Goal: Navigation & Orientation: Go to known website

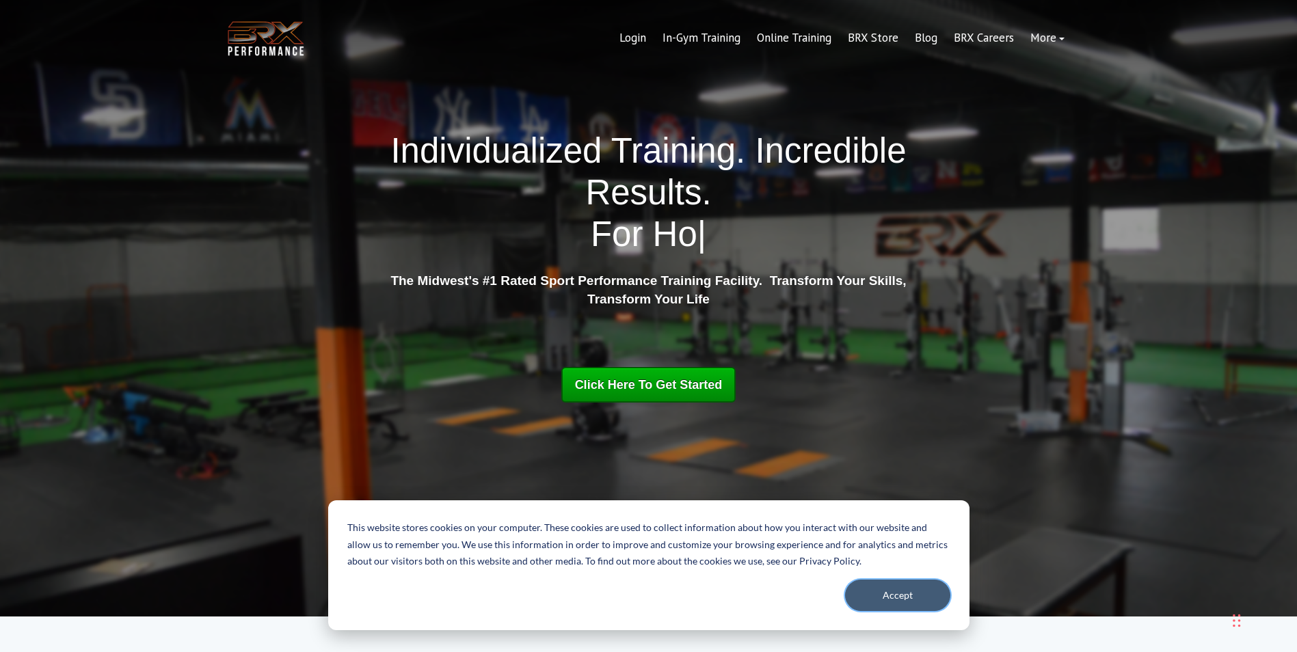
click at [909, 601] on button "Accept" at bounding box center [897, 595] width 105 height 31
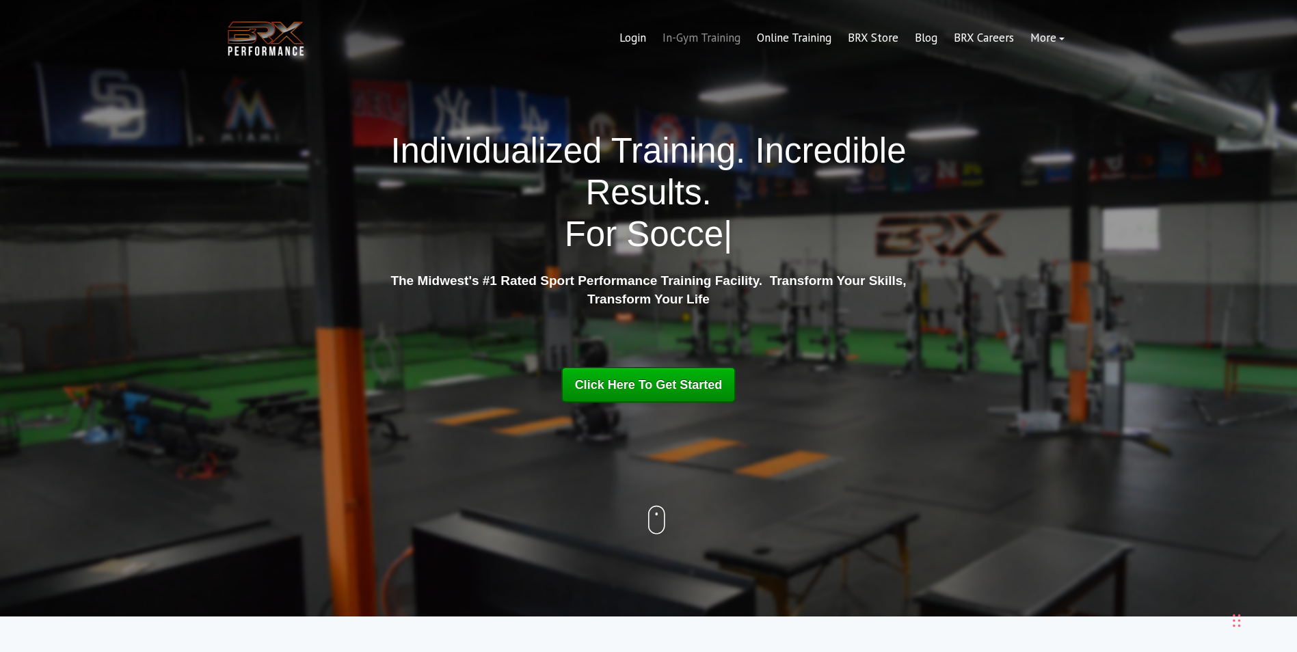
click at [680, 34] on link "In-Gym Training" at bounding box center [701, 38] width 94 height 33
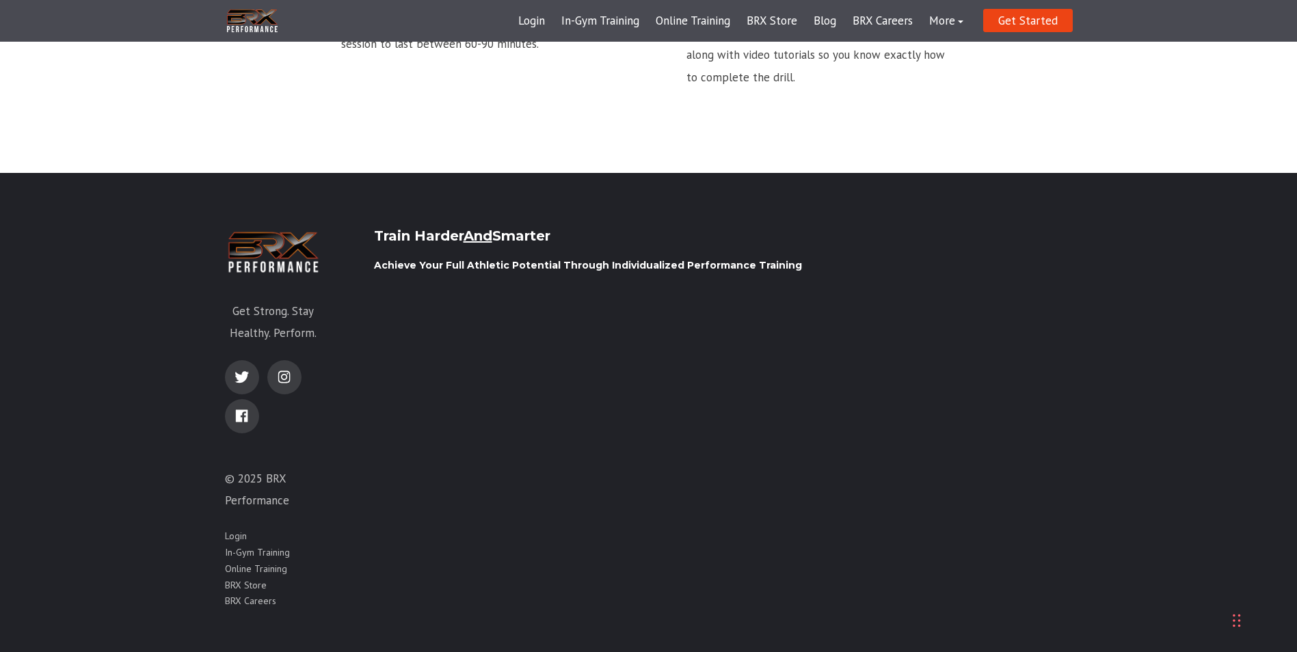
scroll to position [2113, 0]
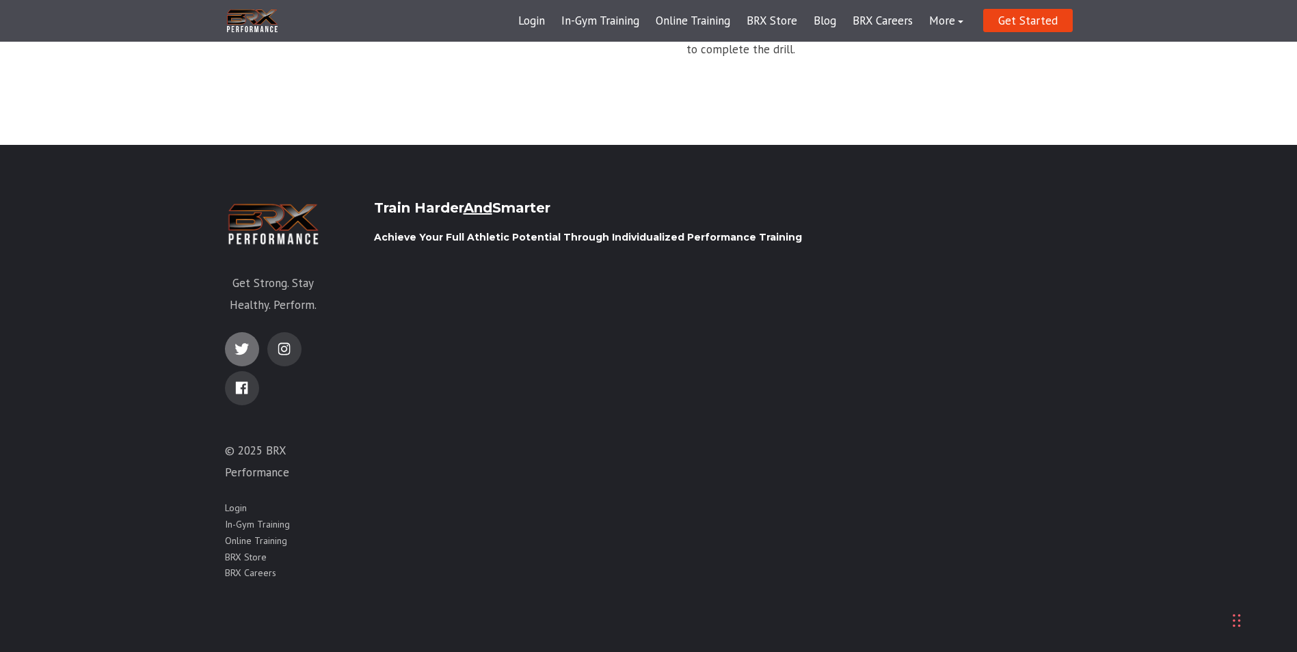
click at [234, 338] on link "twitter" at bounding box center [242, 349] width 34 height 34
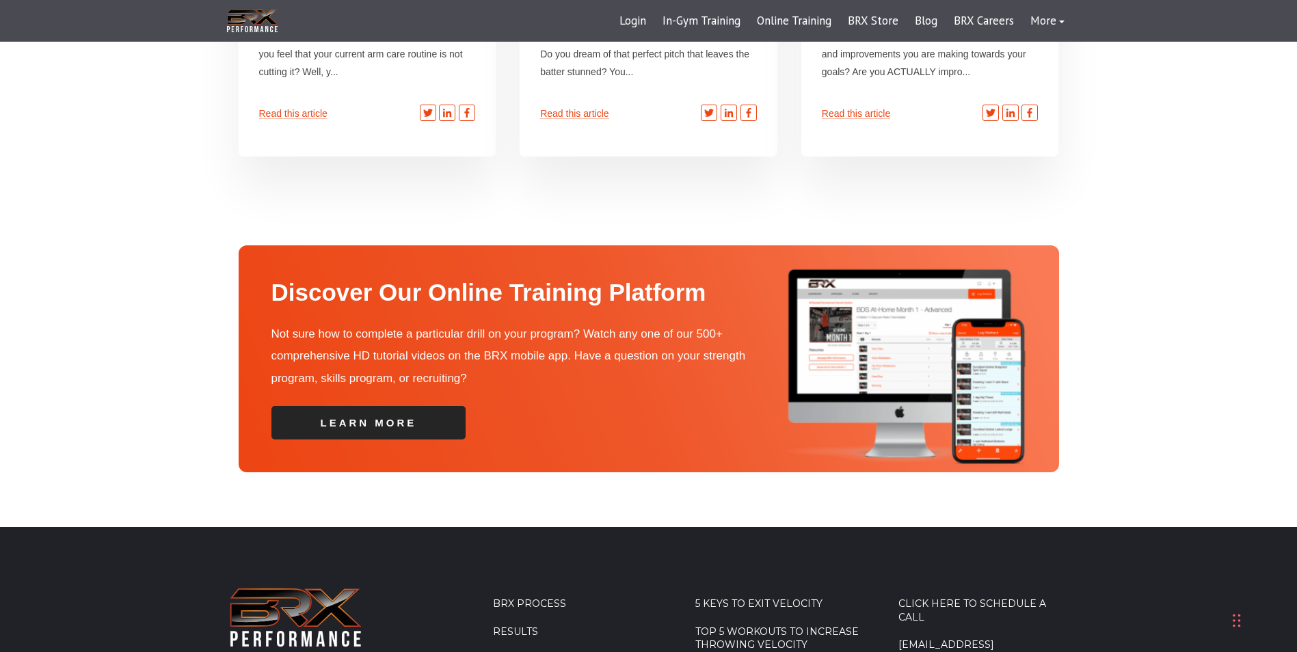
scroll to position [4782, 0]
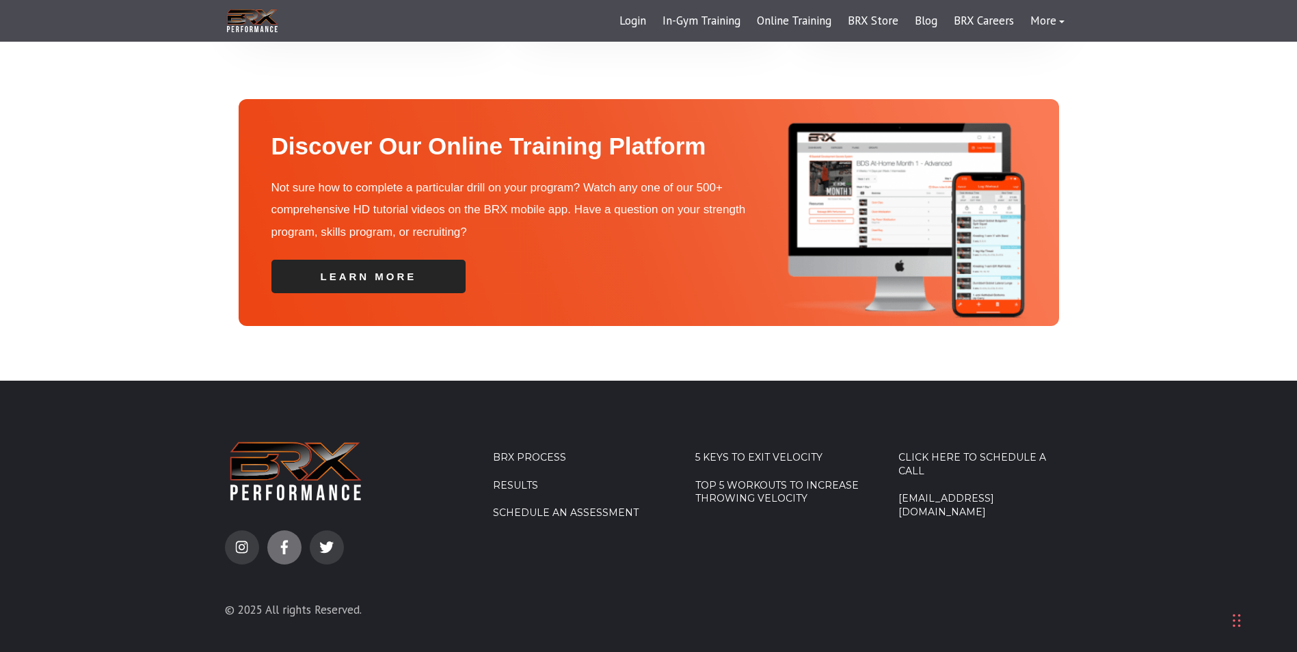
click at [276, 531] on link "facebook-f" at bounding box center [284, 548] width 34 height 34
